Goal: Use online tool/utility: Utilize a website feature to perform a specific function

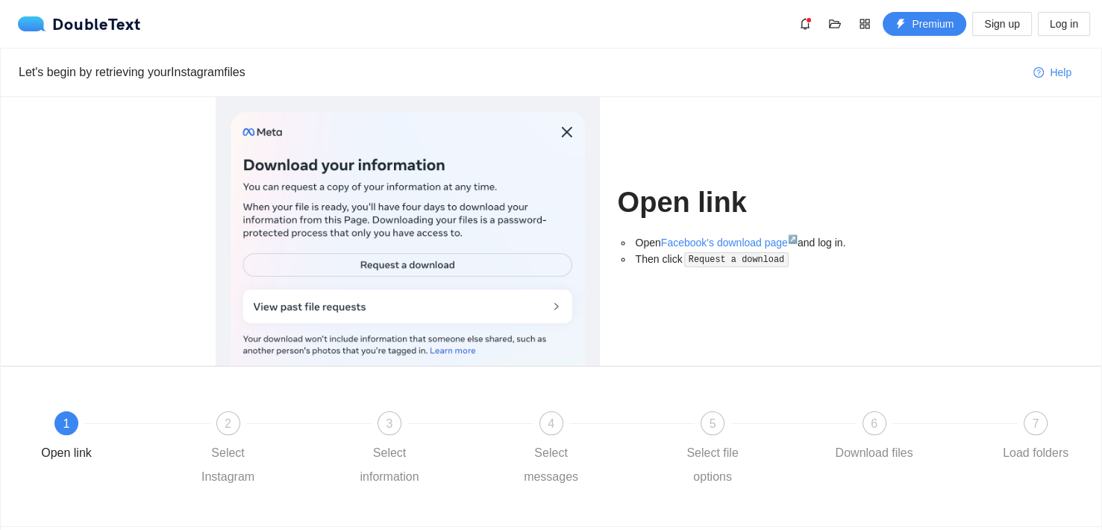
scroll to position [96, 0]
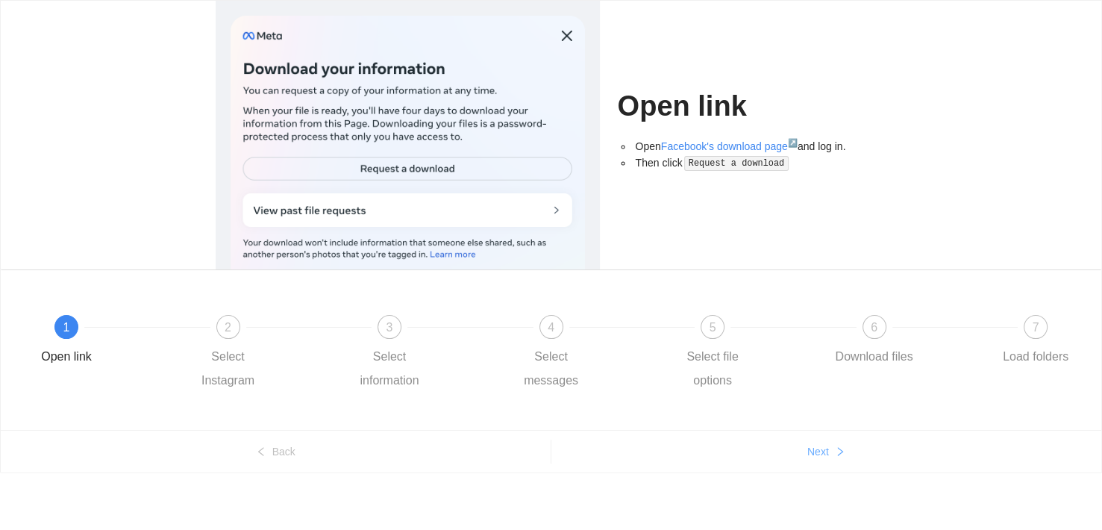
click at [810, 443] on span "Next" at bounding box center [818, 451] width 22 height 16
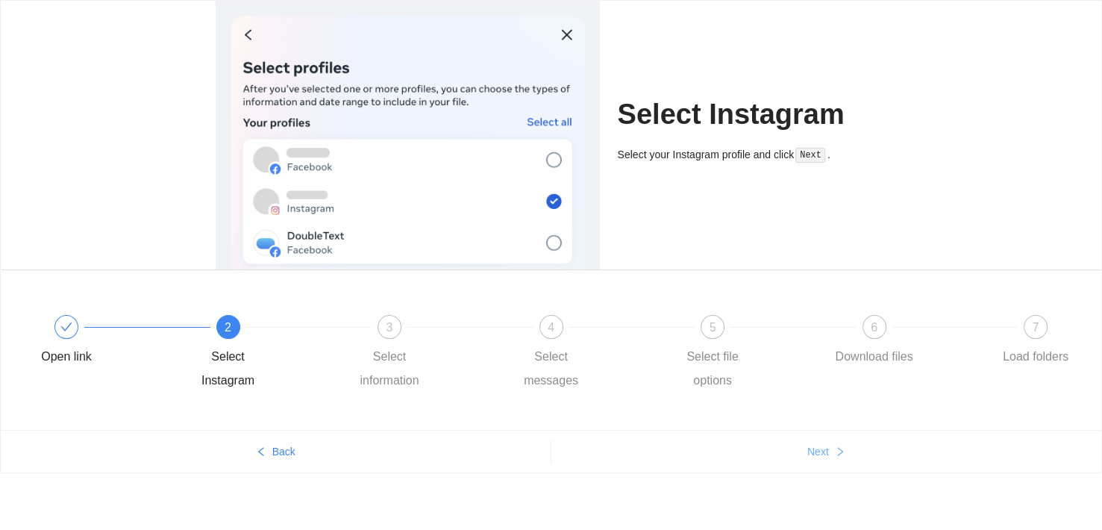
click at [808, 446] on span "Next" at bounding box center [818, 451] width 22 height 16
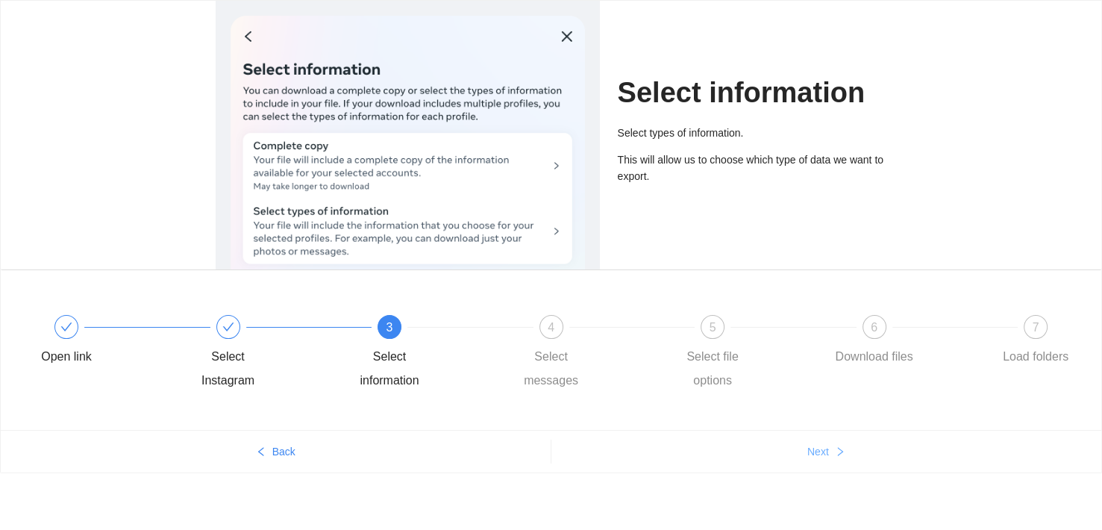
click at [804, 448] on button "Next" at bounding box center [826, 452] width 551 height 24
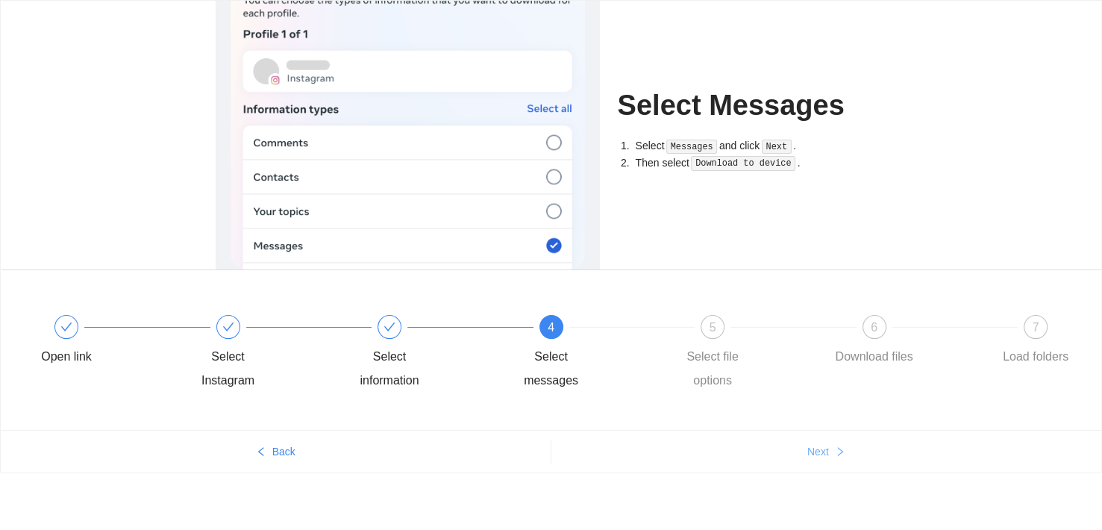
click at [804, 448] on button "Next" at bounding box center [826, 452] width 551 height 24
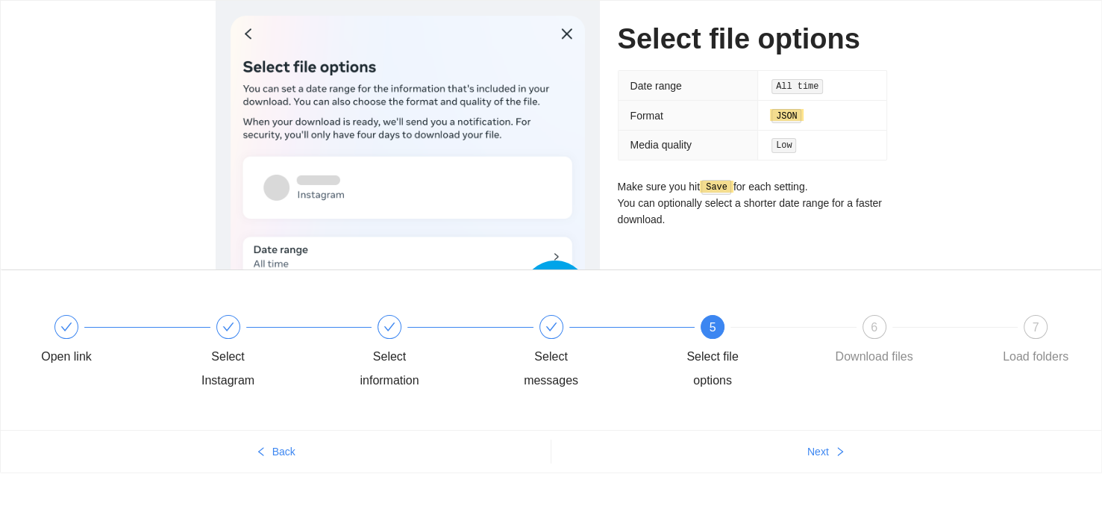
click at [298, 475] on div "Let's begin by retrieving your Instagram files Help Select file options Date ra…" at bounding box center [551, 240] width 1102 height 579
click at [275, 449] on span "Back" at bounding box center [283, 451] width 23 height 16
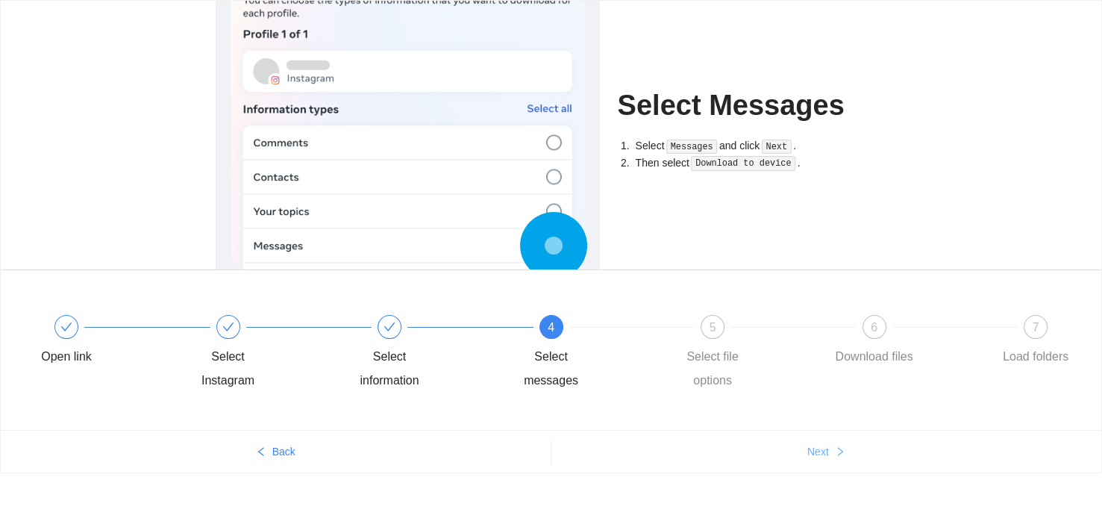
click at [825, 450] on span "Next" at bounding box center [818, 451] width 22 height 16
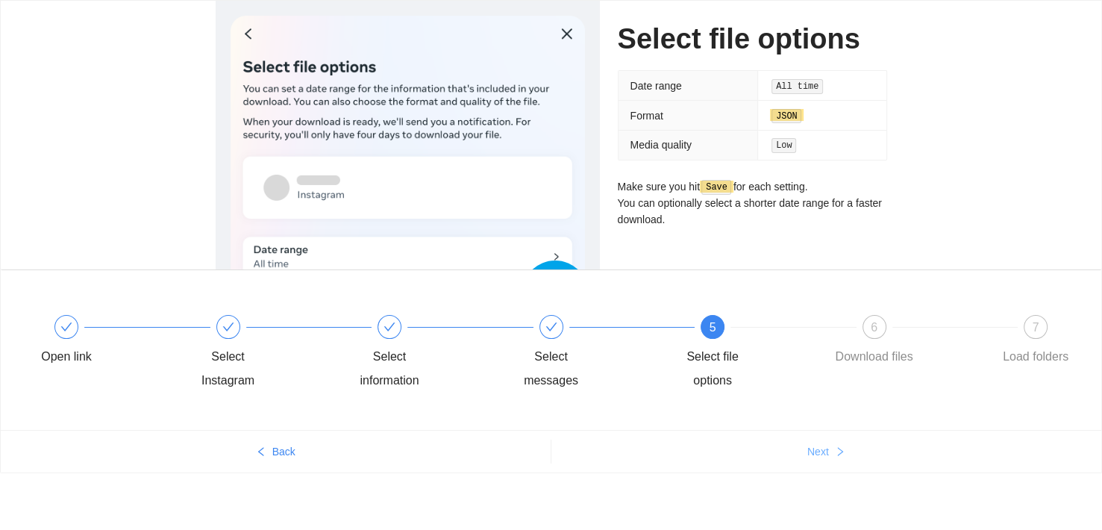
click at [820, 450] on span "Next" at bounding box center [818, 451] width 22 height 16
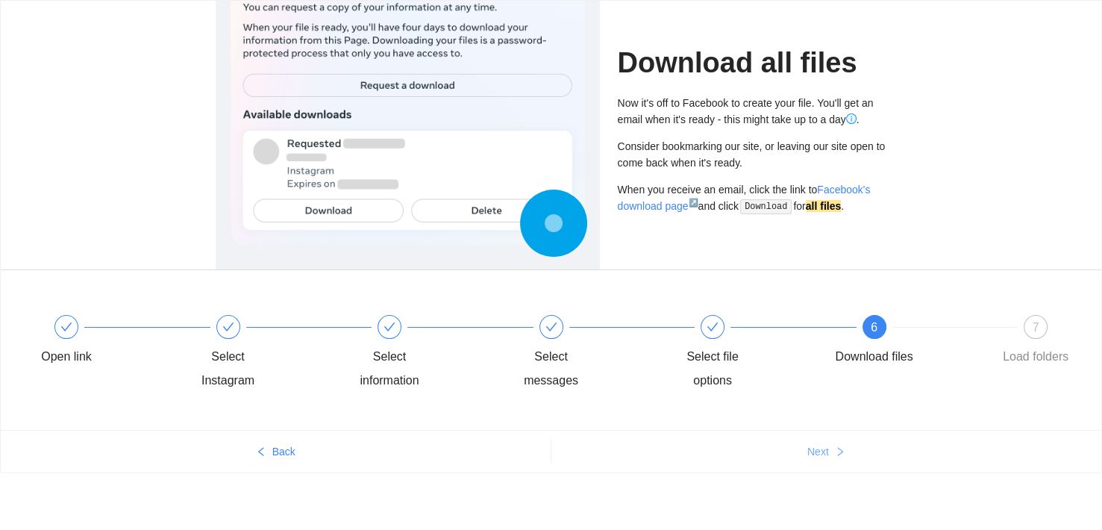
click at [823, 456] on span "Next" at bounding box center [818, 451] width 22 height 16
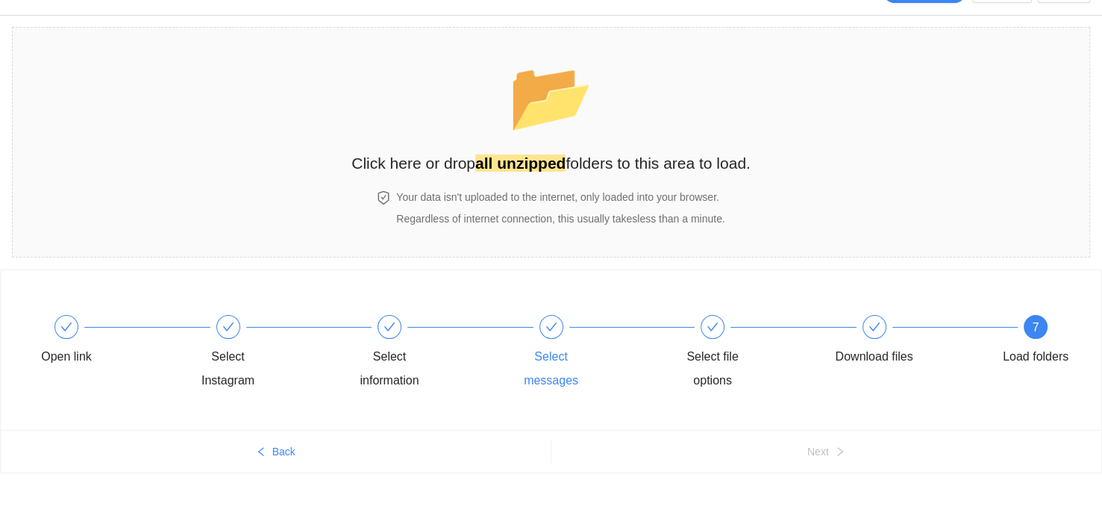
scroll to position [0, 0]
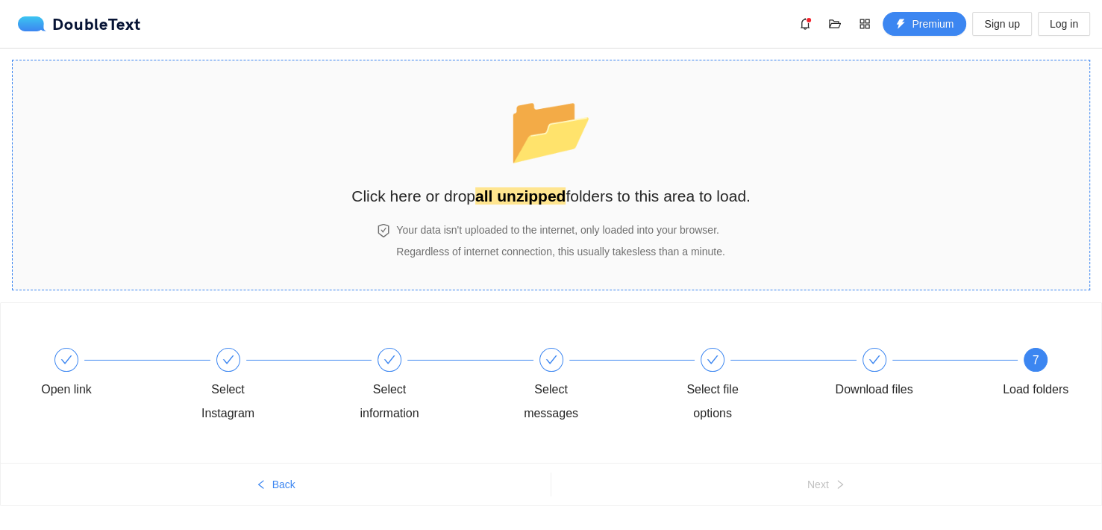
click at [513, 195] on strong "all unzipped" at bounding box center [520, 195] width 90 height 17
click at [513, 159] on span "📂" at bounding box center [551, 129] width 86 height 76
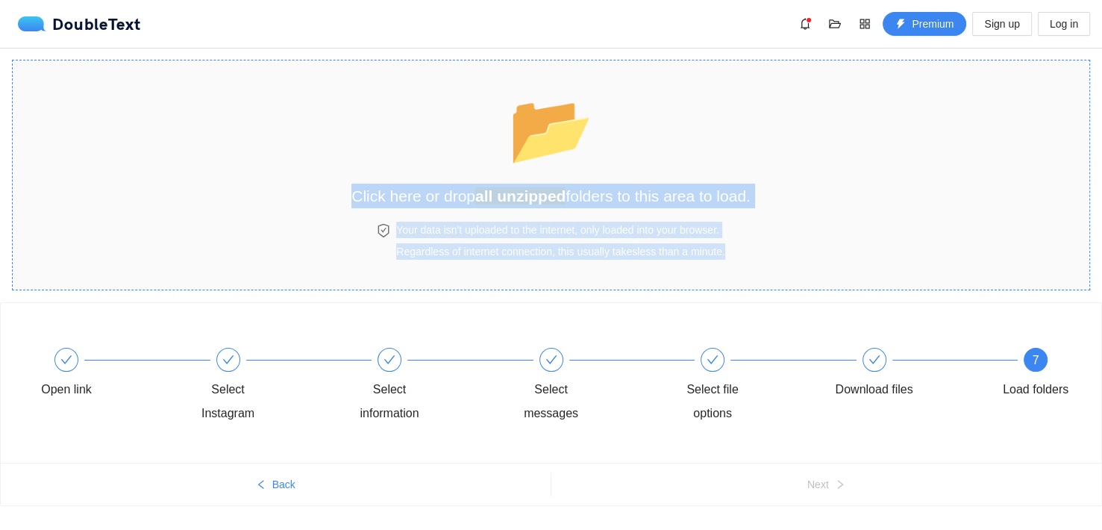
drag, startPoint x: 724, startPoint y: 132, endPoint x: 581, endPoint y: 144, distance: 143.0
click at [581, 144] on section "📂 Click here or drop all unzipped folders to this area to load. Your data isn't…" at bounding box center [551, 175] width 1078 height 231
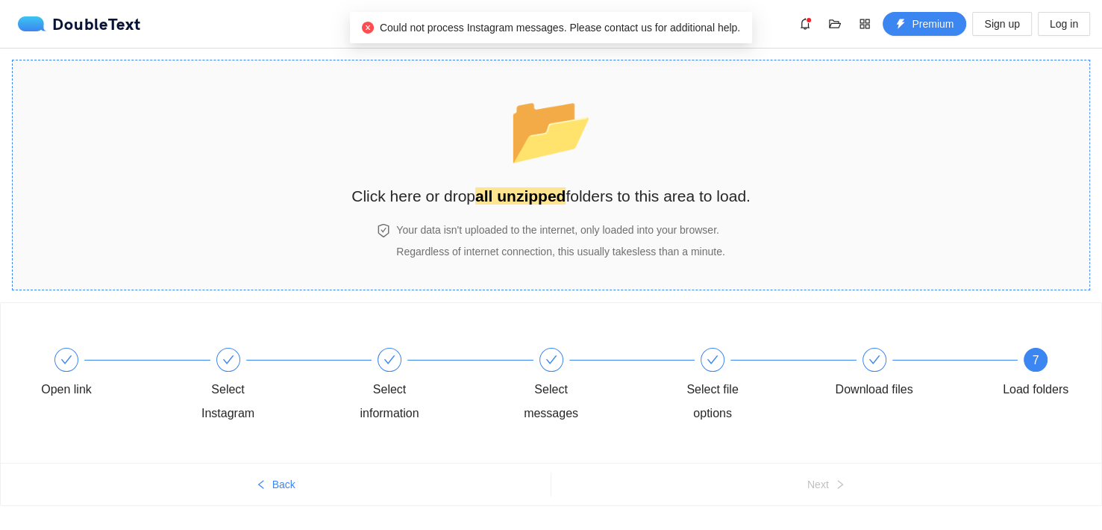
click at [532, 71] on section "📂 Click here or drop all unzipped folders to this area to load. Your data isn't…" at bounding box center [551, 175] width 1078 height 231
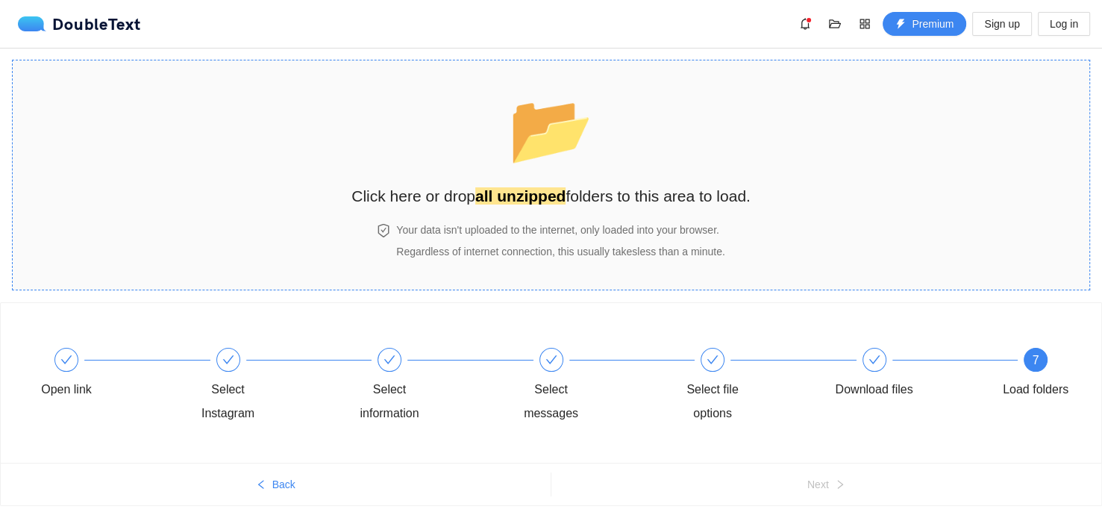
click at [594, 166] on span "📂" at bounding box center [551, 129] width 86 height 76
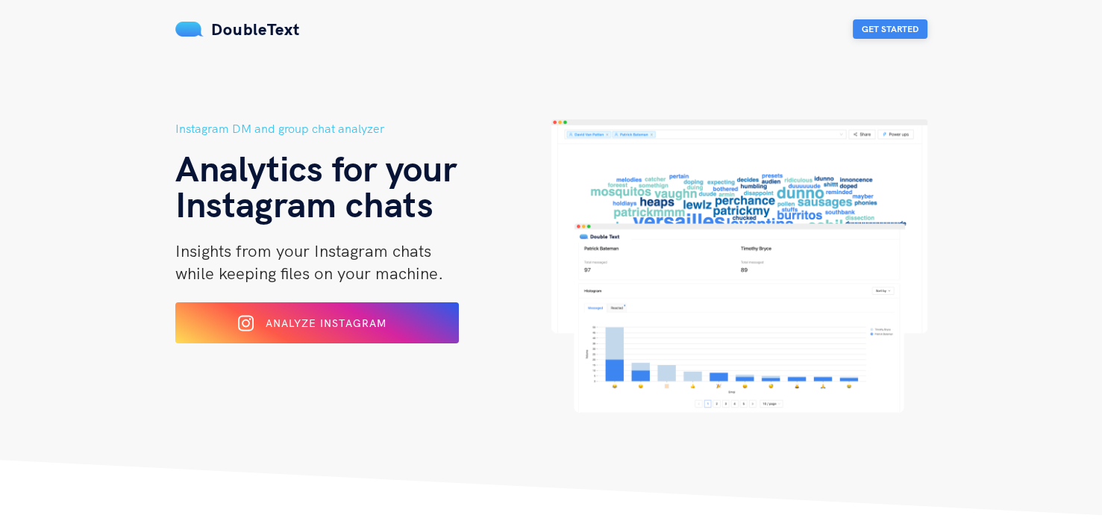
click at [864, 29] on button "Get Started" at bounding box center [890, 28] width 75 height 19
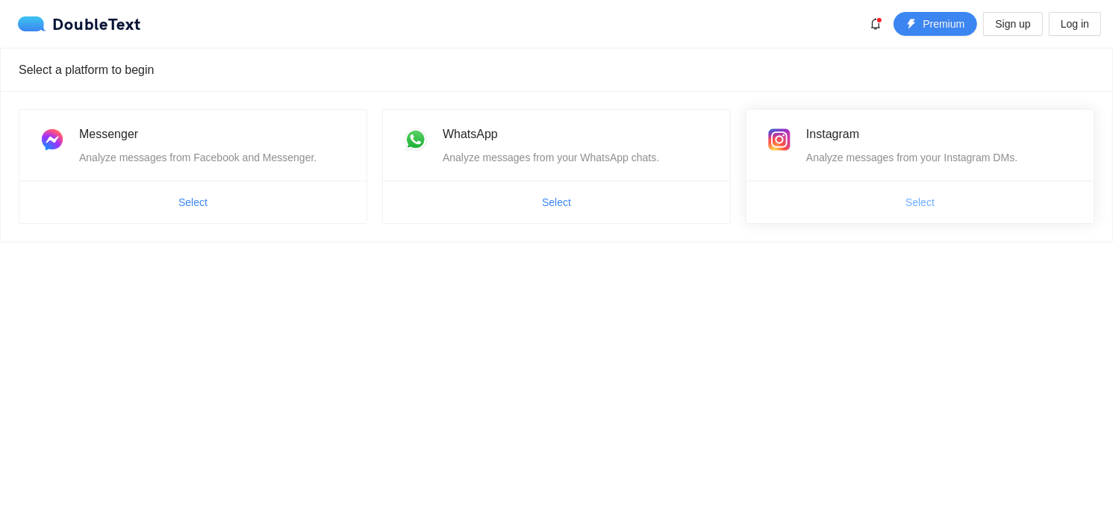
click at [931, 195] on span "Select" at bounding box center [919, 202] width 29 height 16
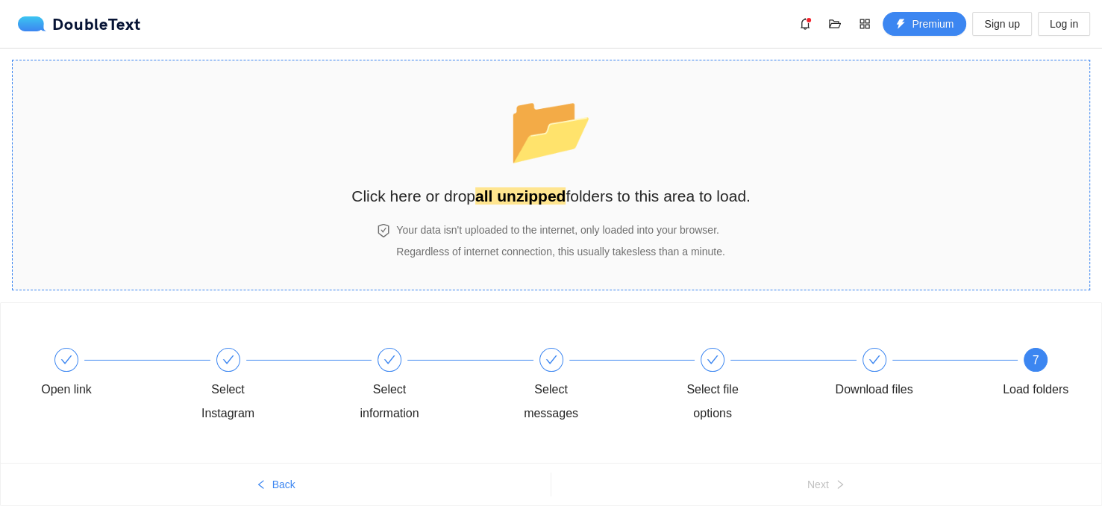
click at [534, 151] on span "📂" at bounding box center [551, 129] width 86 height 76
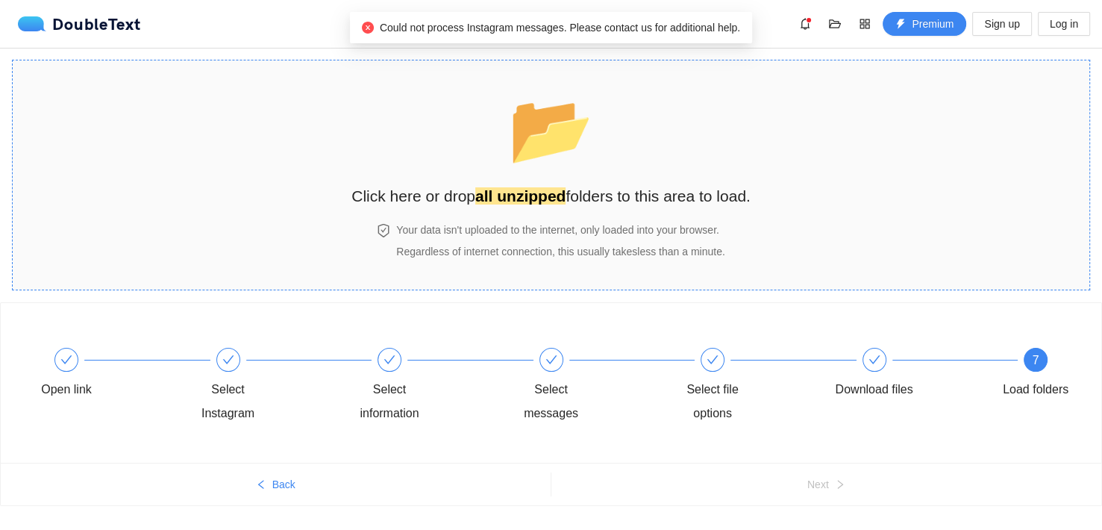
click at [607, 129] on div "📂 Click here or drop all unzipped folders to this area to load." at bounding box center [550, 141] width 399 height 133
